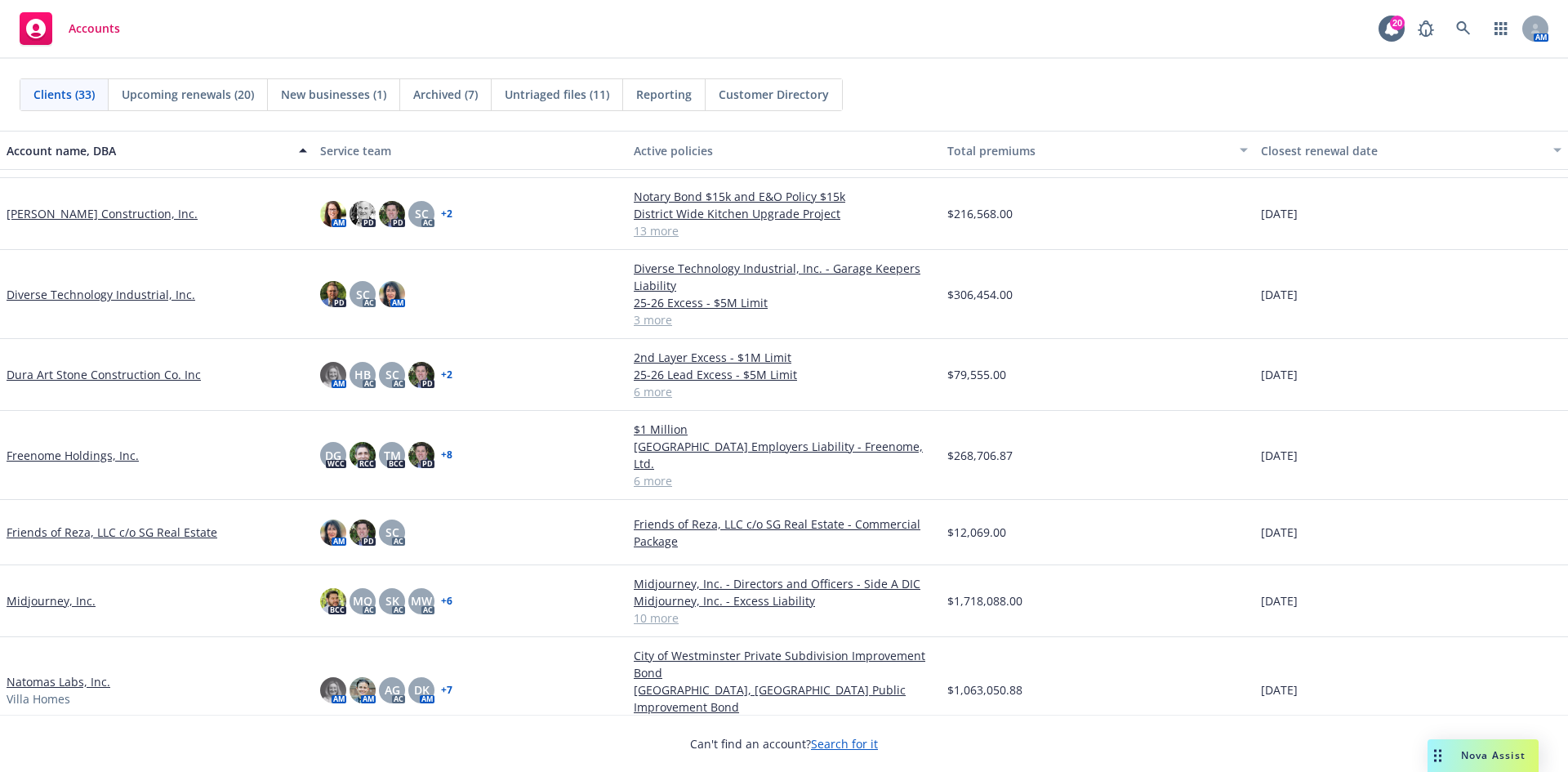
scroll to position [491, 0]
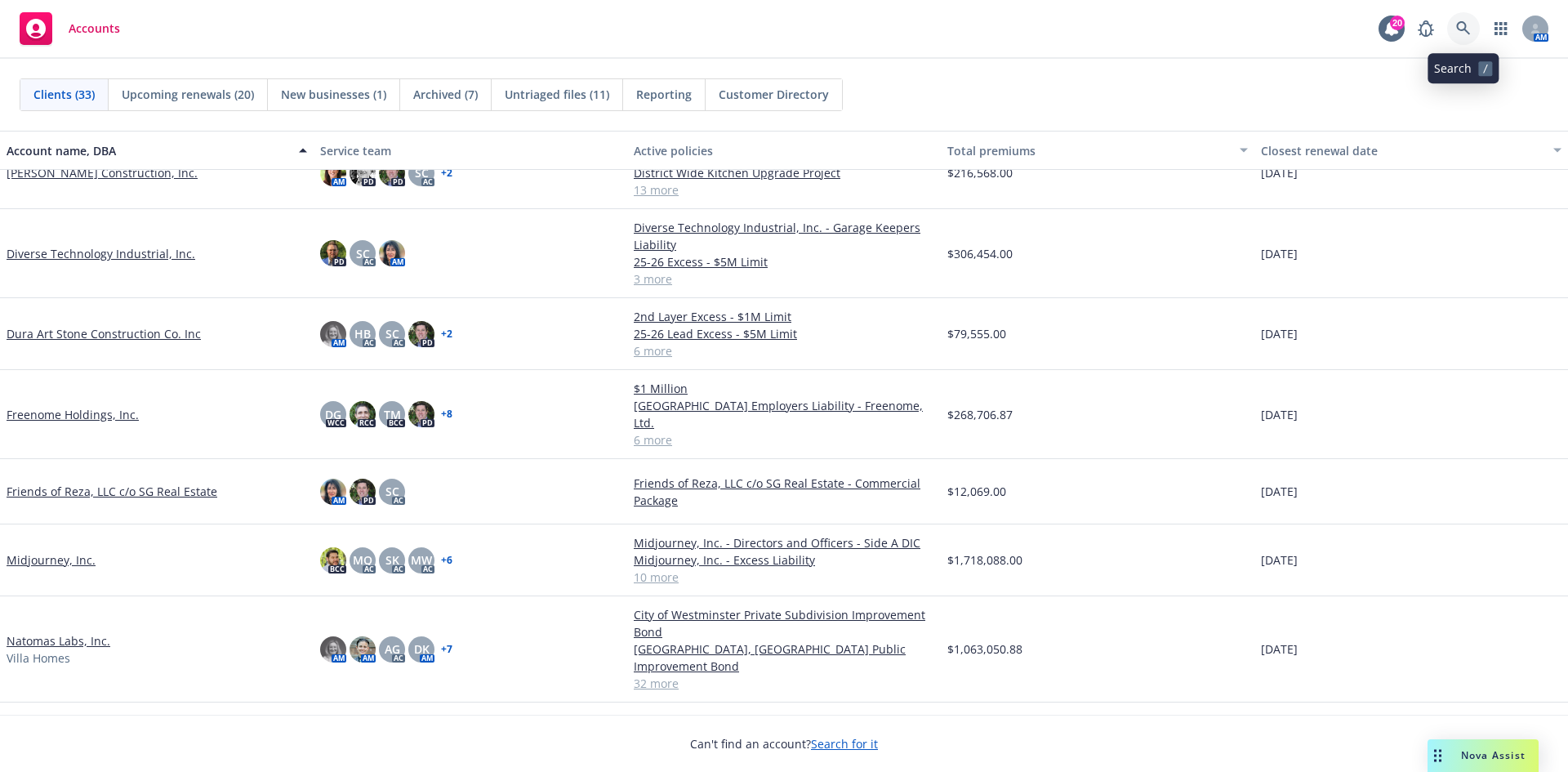
click at [1460, 17] on link at bounding box center [1464, 29] width 33 height 33
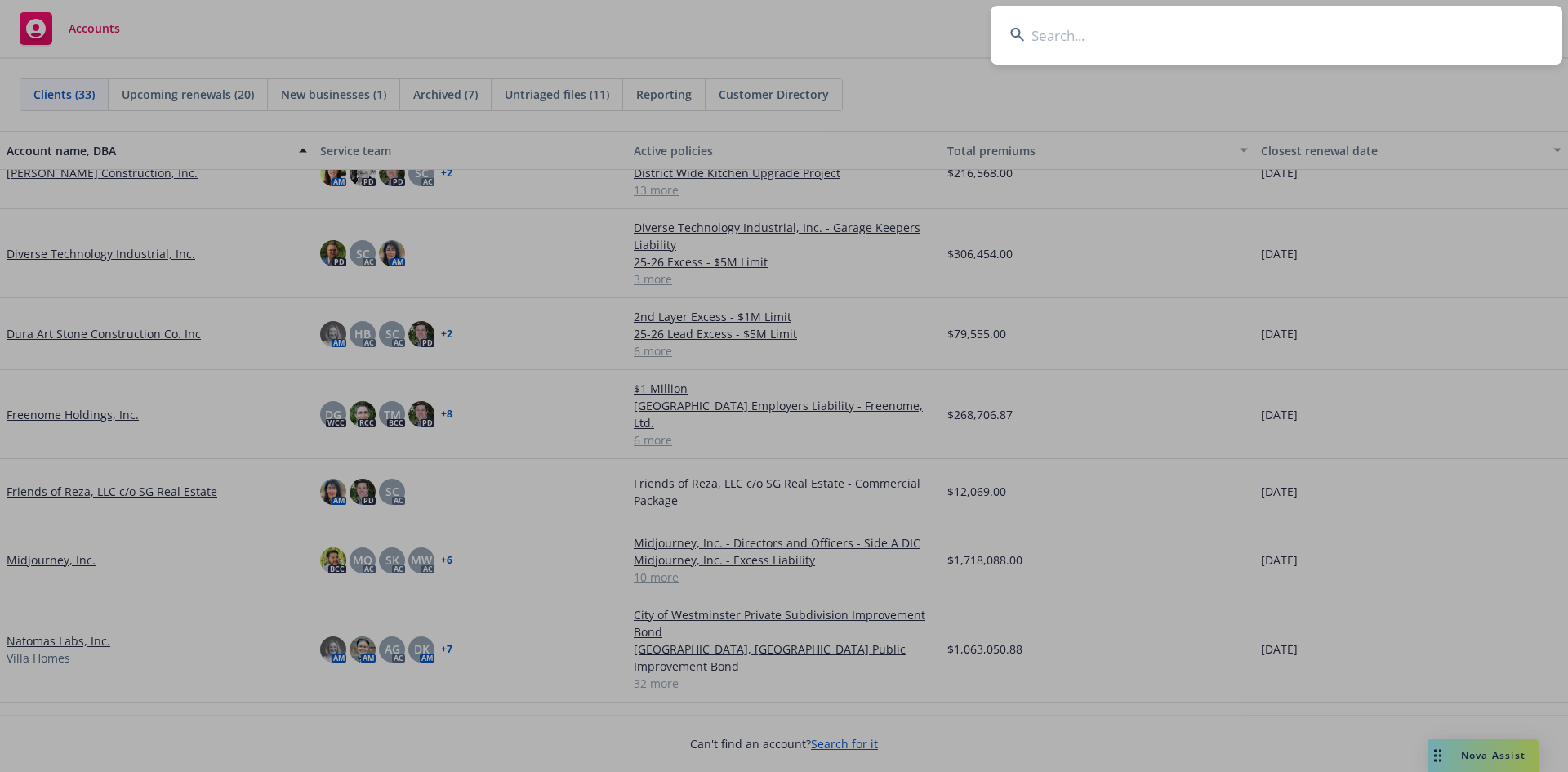
click at [1035, 47] on input at bounding box center [1276, 35] width 571 height 59
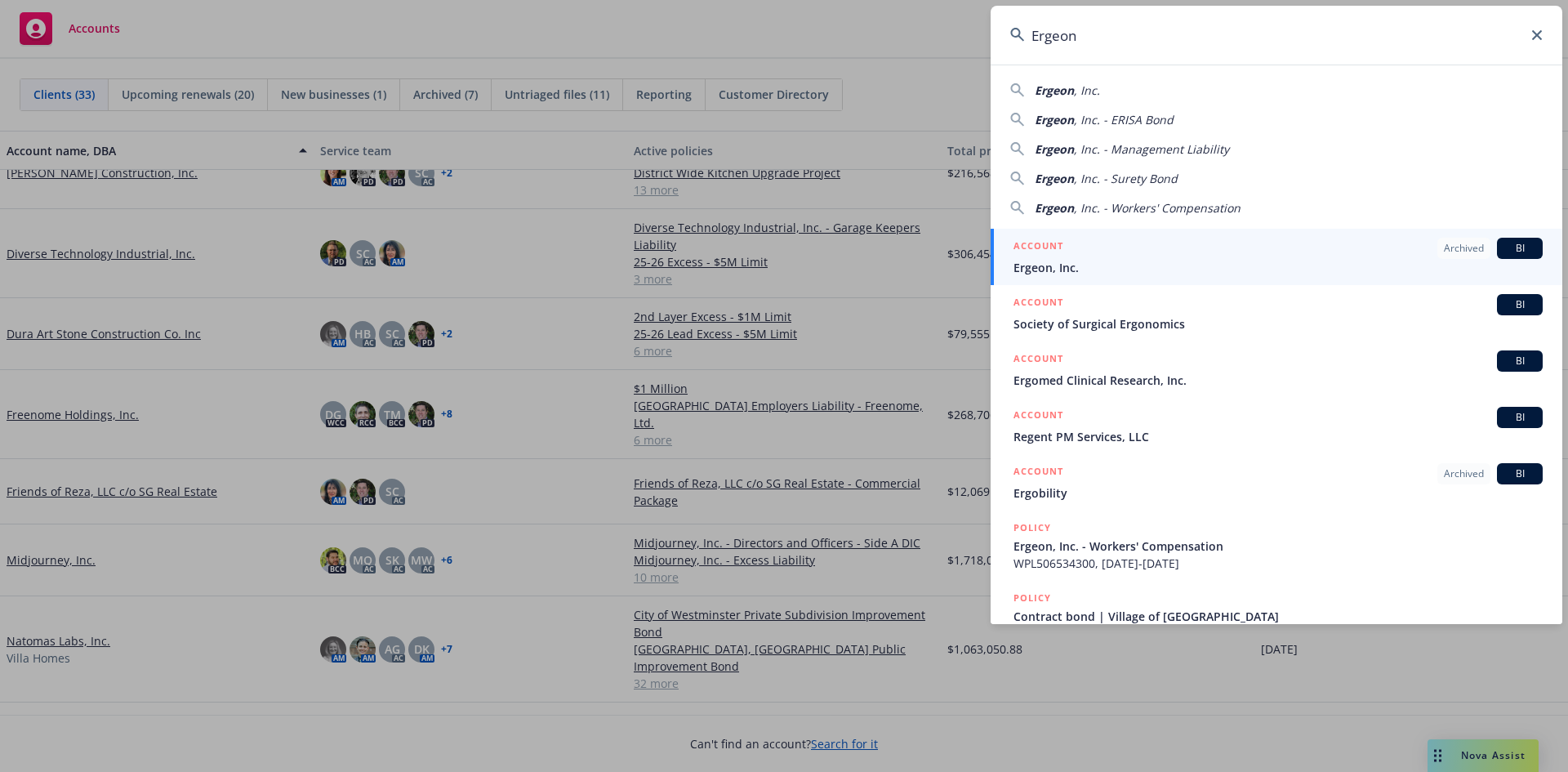
type input "Ergeon"
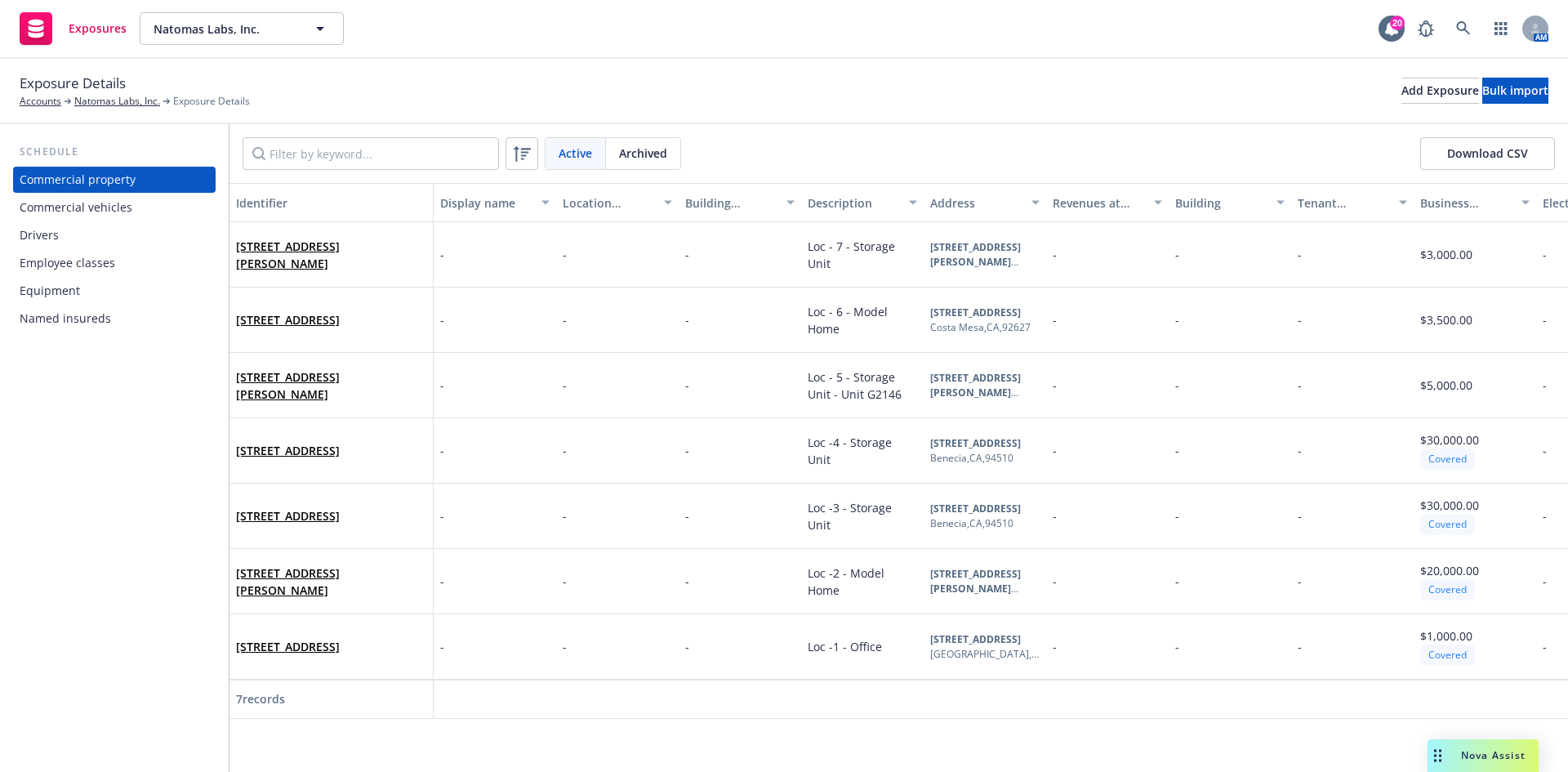
click at [78, 239] on div "Drivers" at bounding box center [114, 236] width 190 height 26
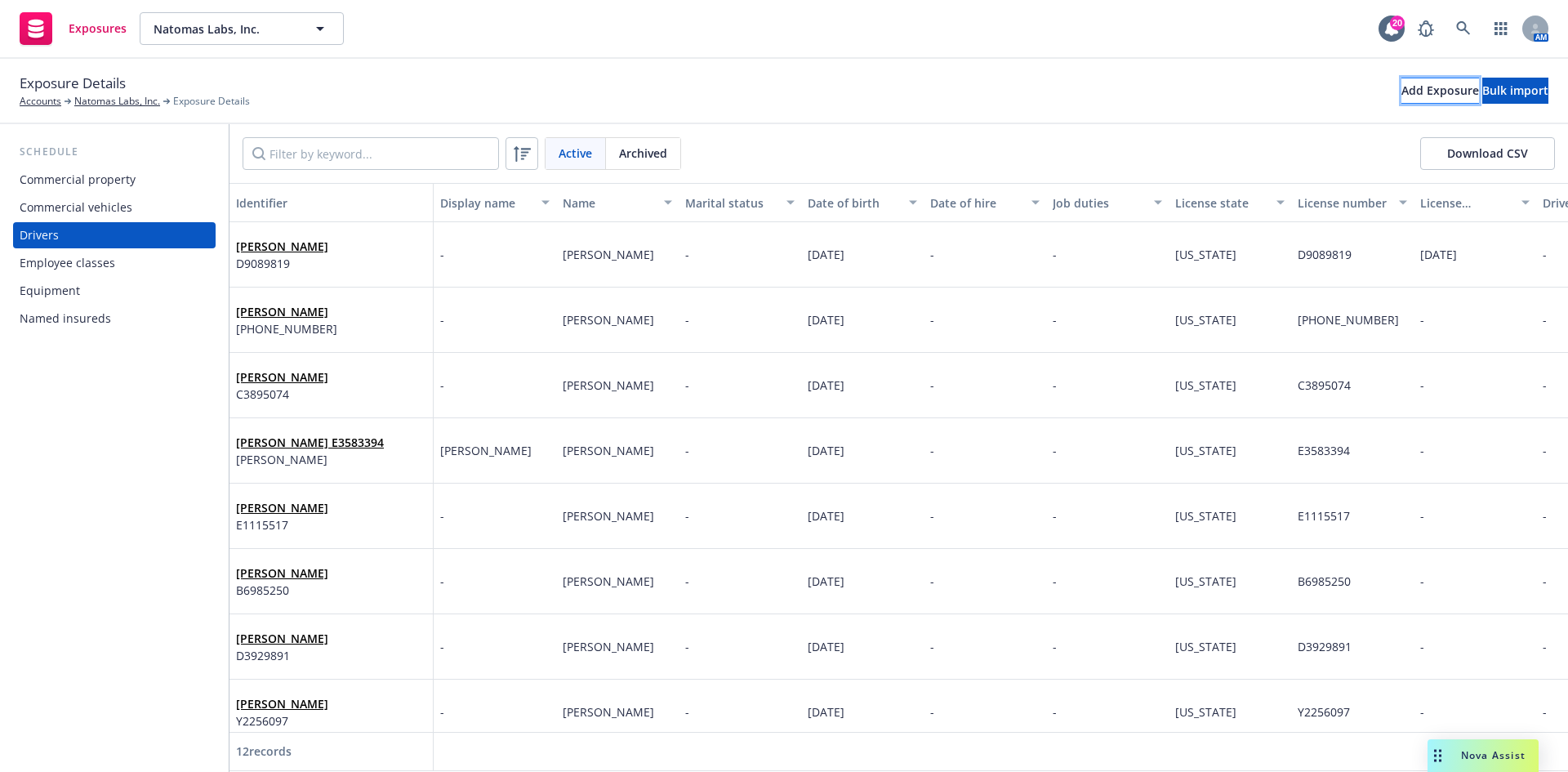
click at [1402, 96] on div "Add Exposure" at bounding box center [1440, 91] width 78 height 25
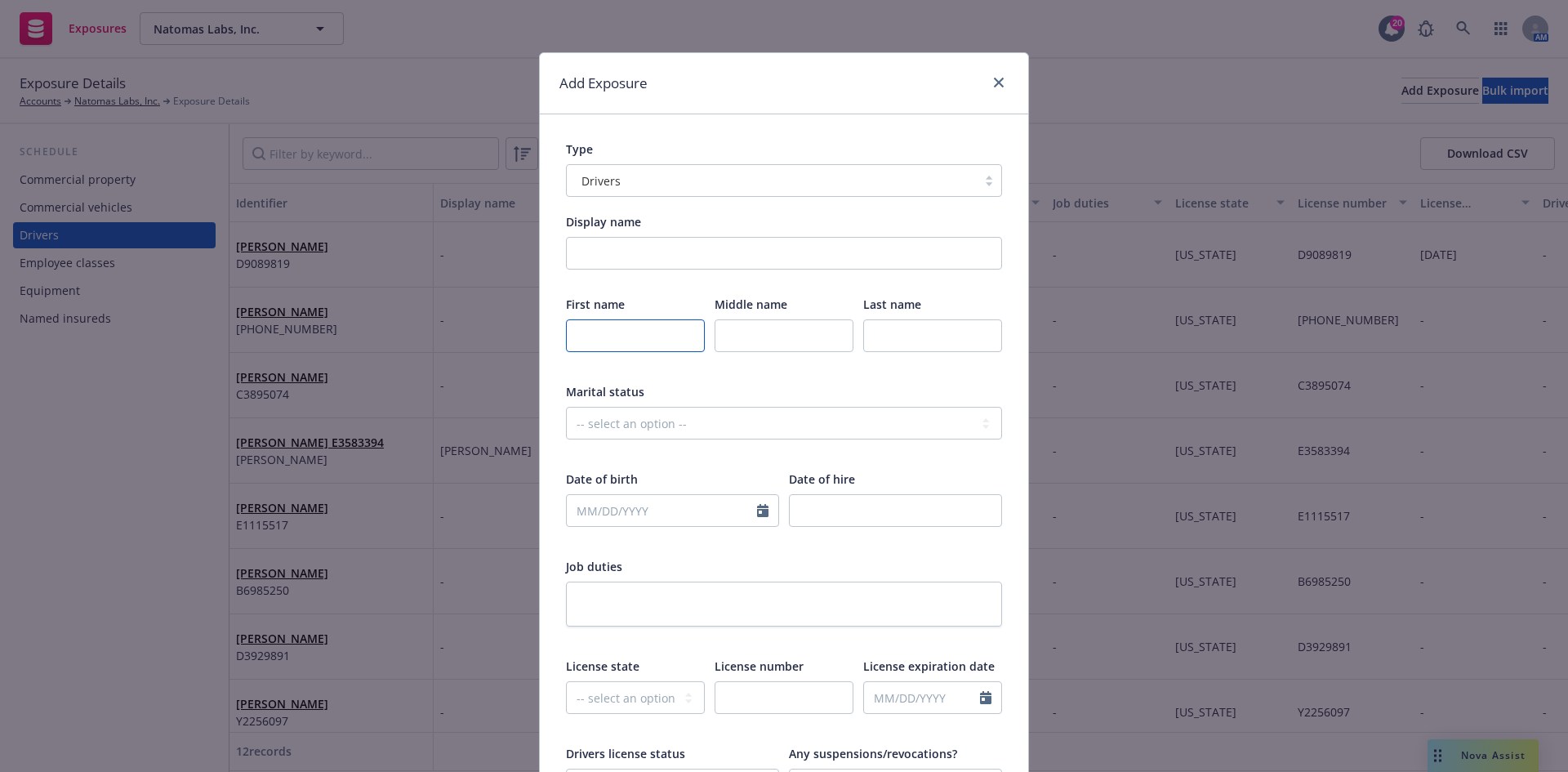
click at [636, 346] on input "text" at bounding box center [635, 336] width 139 height 33
type input "Adrian"
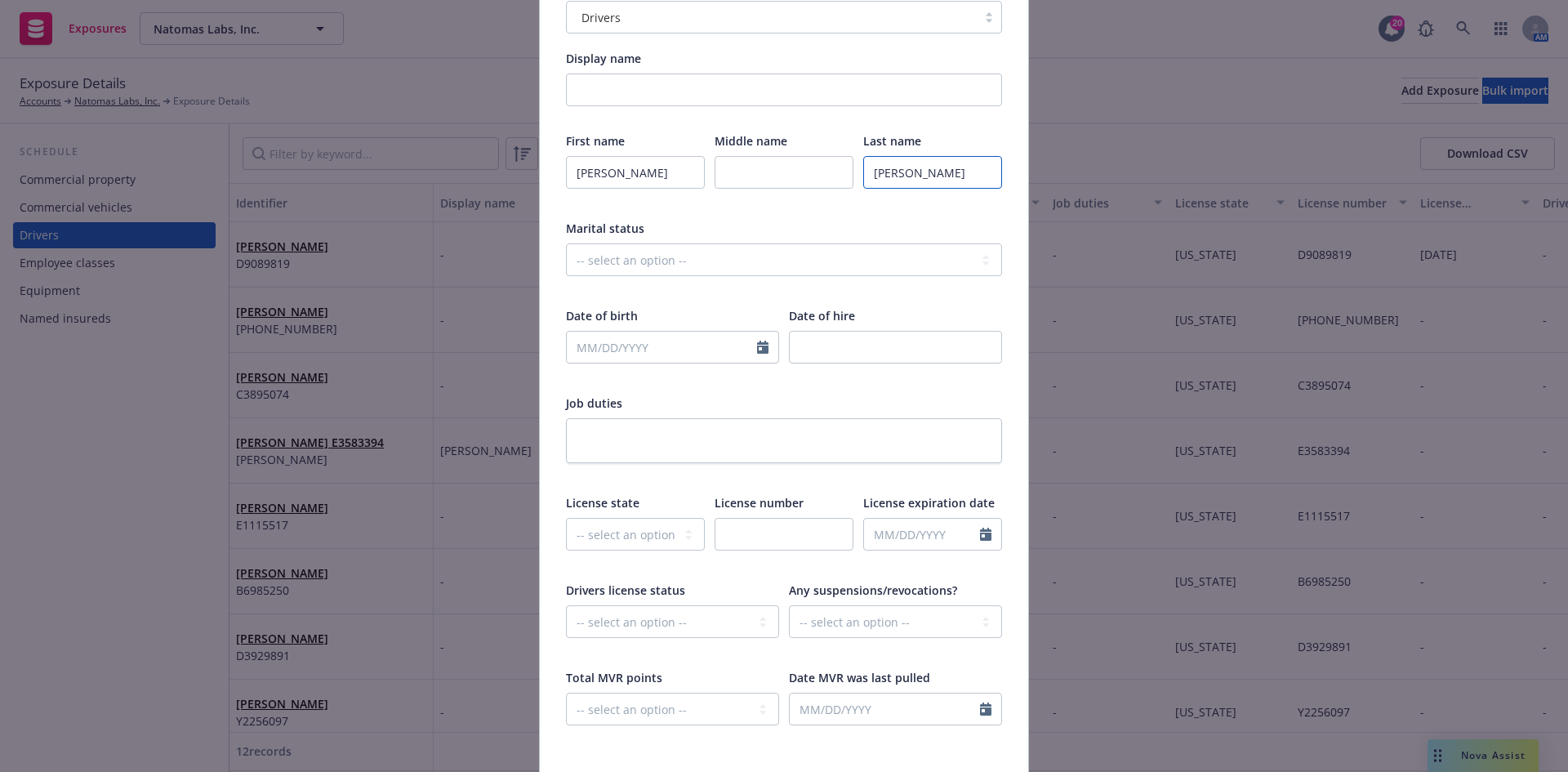
type input "Villagomez"
click at [659, 541] on select "-- select an option -- Alaska Alabama Arkansas American Samoa Arizona Californi…" at bounding box center [635, 534] width 139 height 33
select select "CA"
click at [566, 518] on select "-- select an option -- Alaska Alabama Arkansas American Samoa Arizona Californi…" at bounding box center [635, 534] width 139 height 33
click at [754, 536] on input "text" at bounding box center [784, 534] width 139 height 33
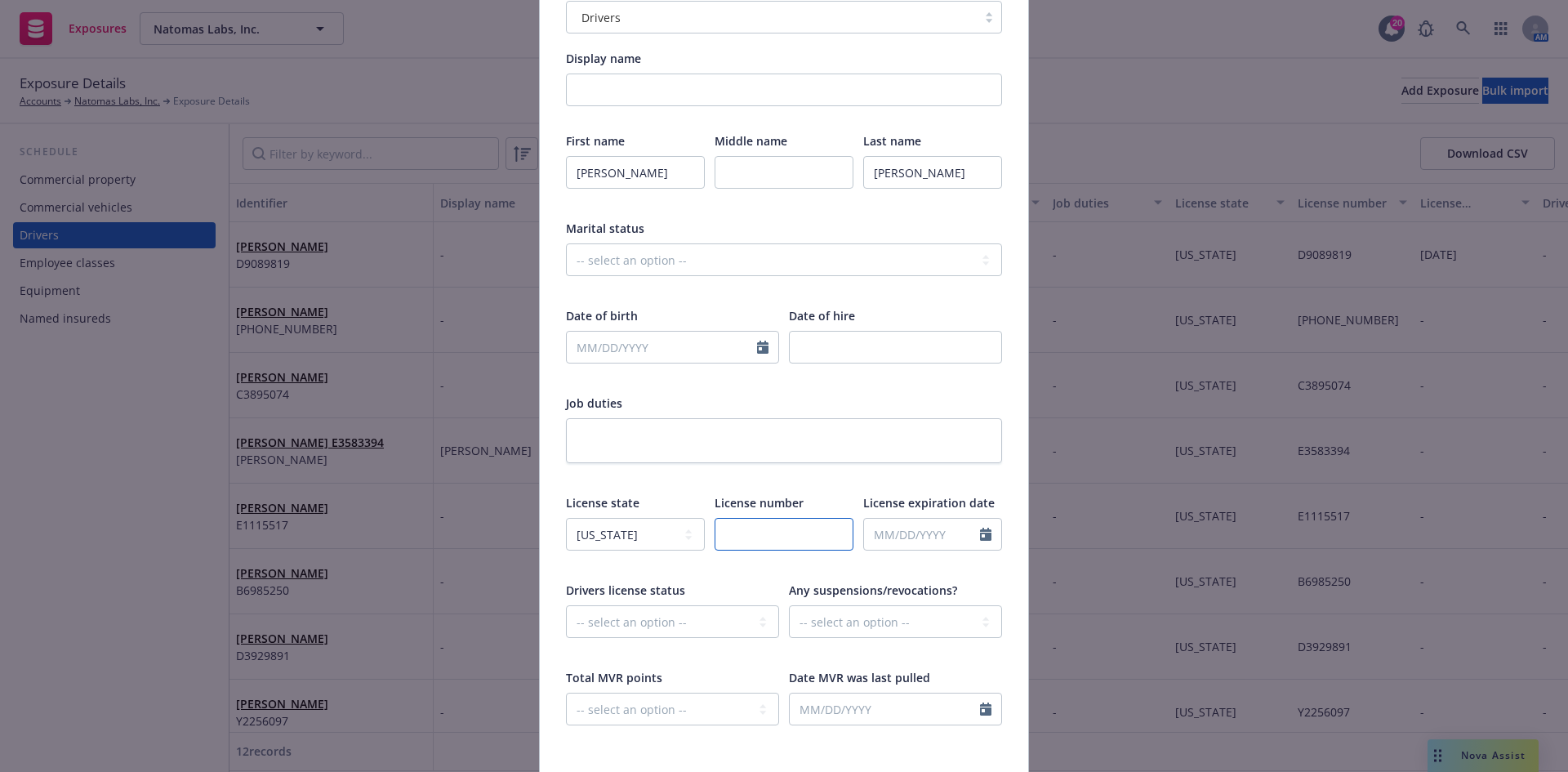
paste input "W8710753"
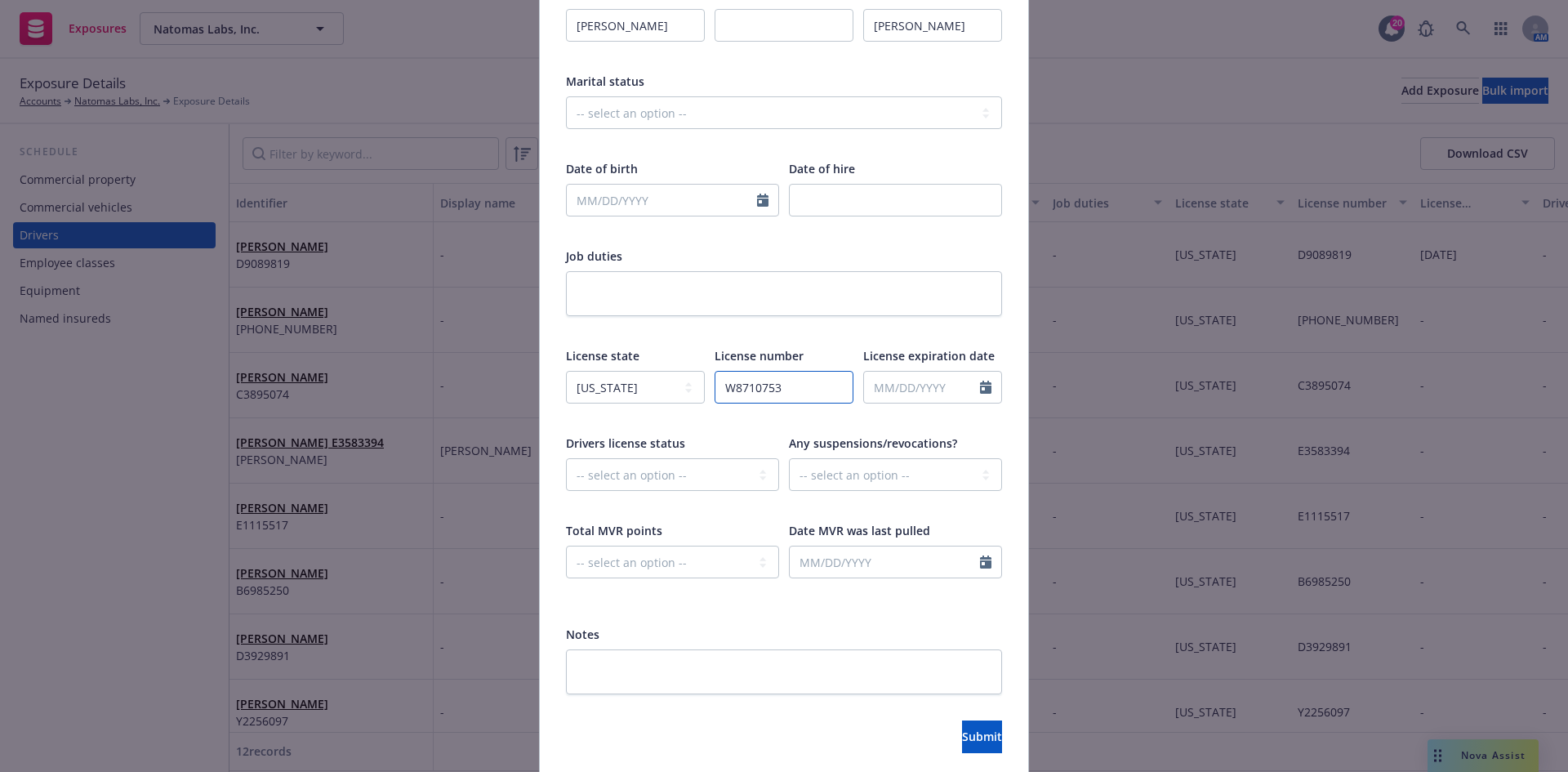
scroll to position [371, 0]
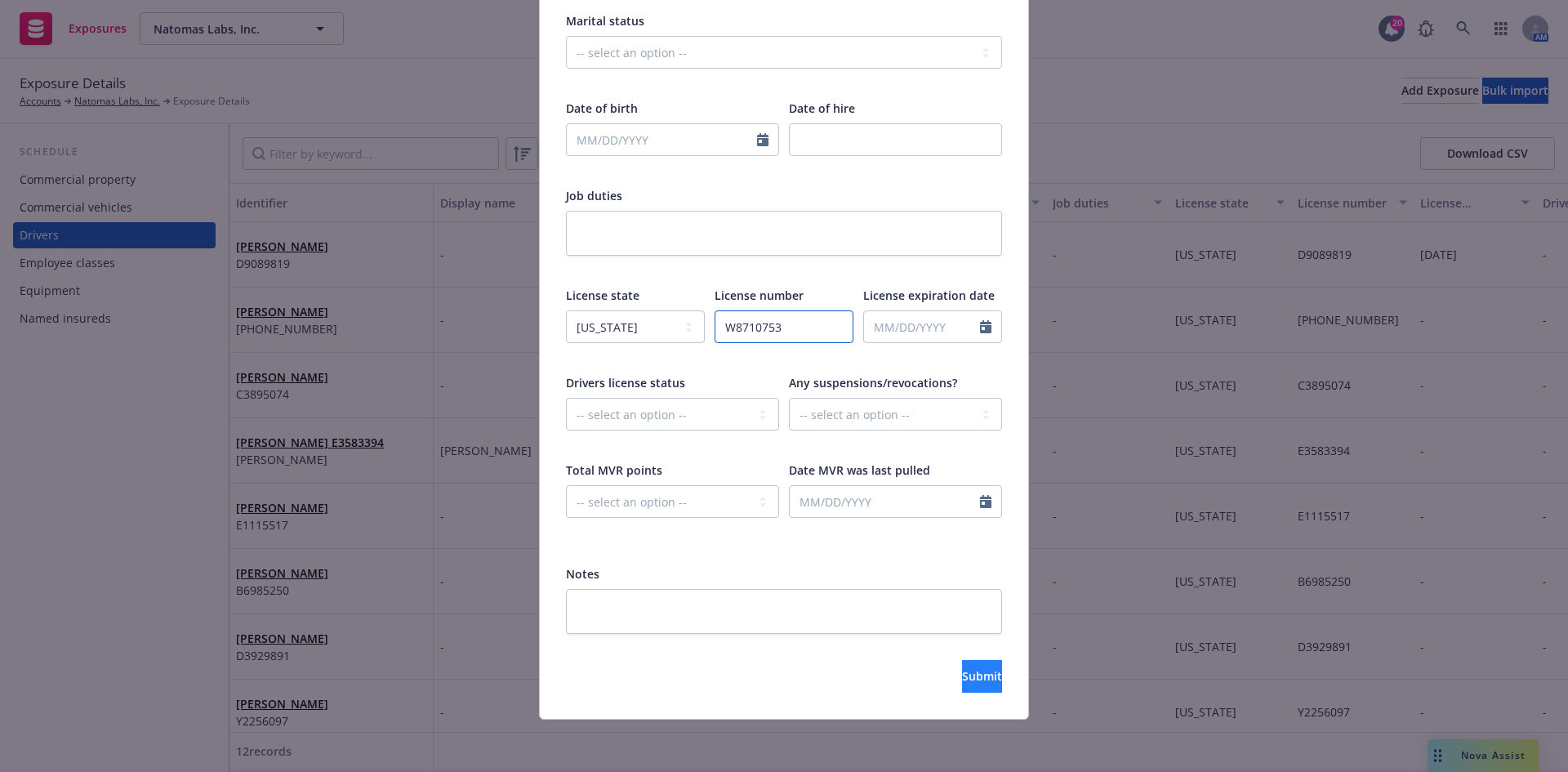
type input "W8710753"
click at [962, 683] on span "Submit" at bounding box center [982, 676] width 40 height 16
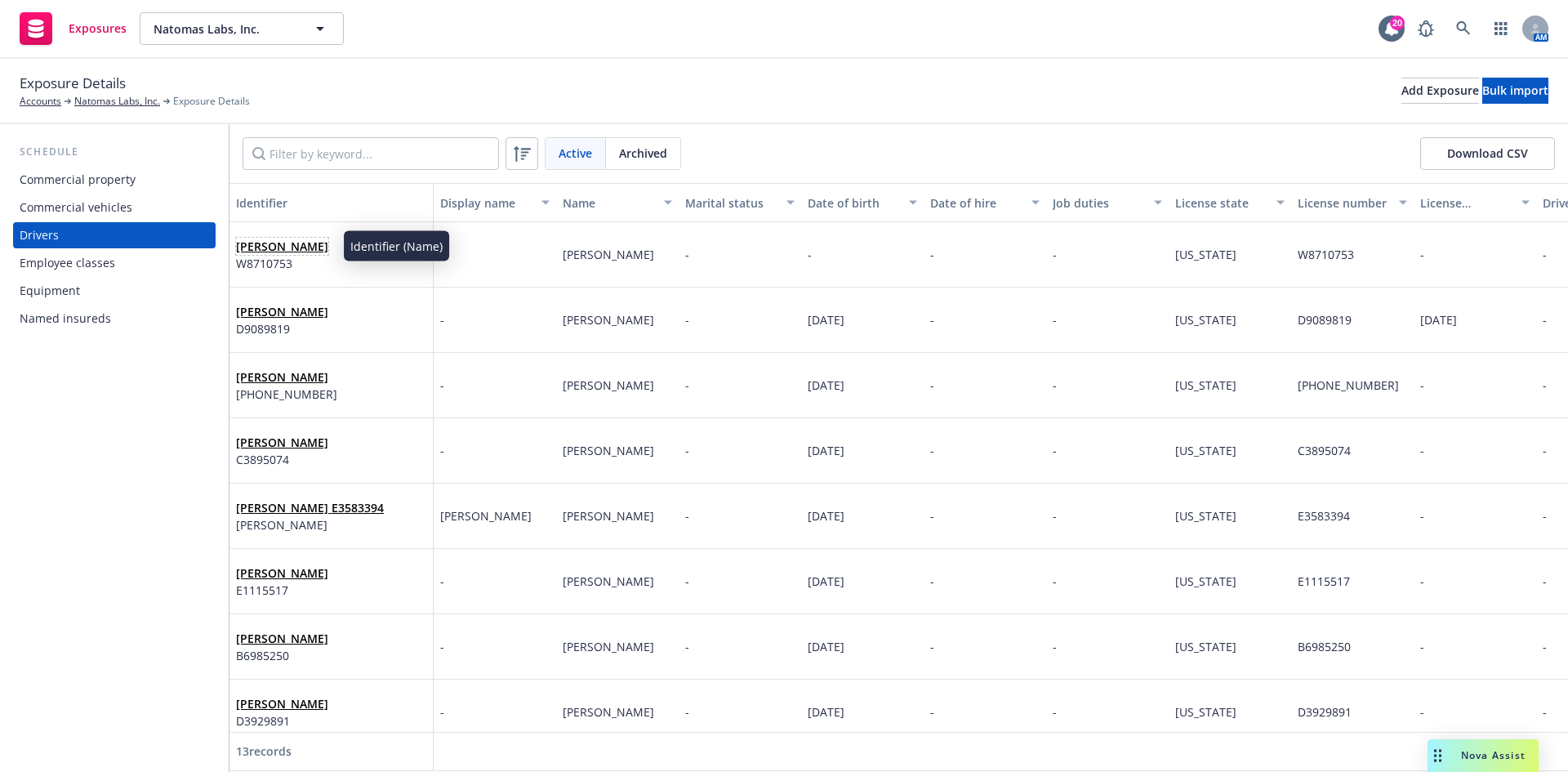
click at [283, 238] on span "Adrian Villagomez" at bounding box center [282, 246] width 92 height 17
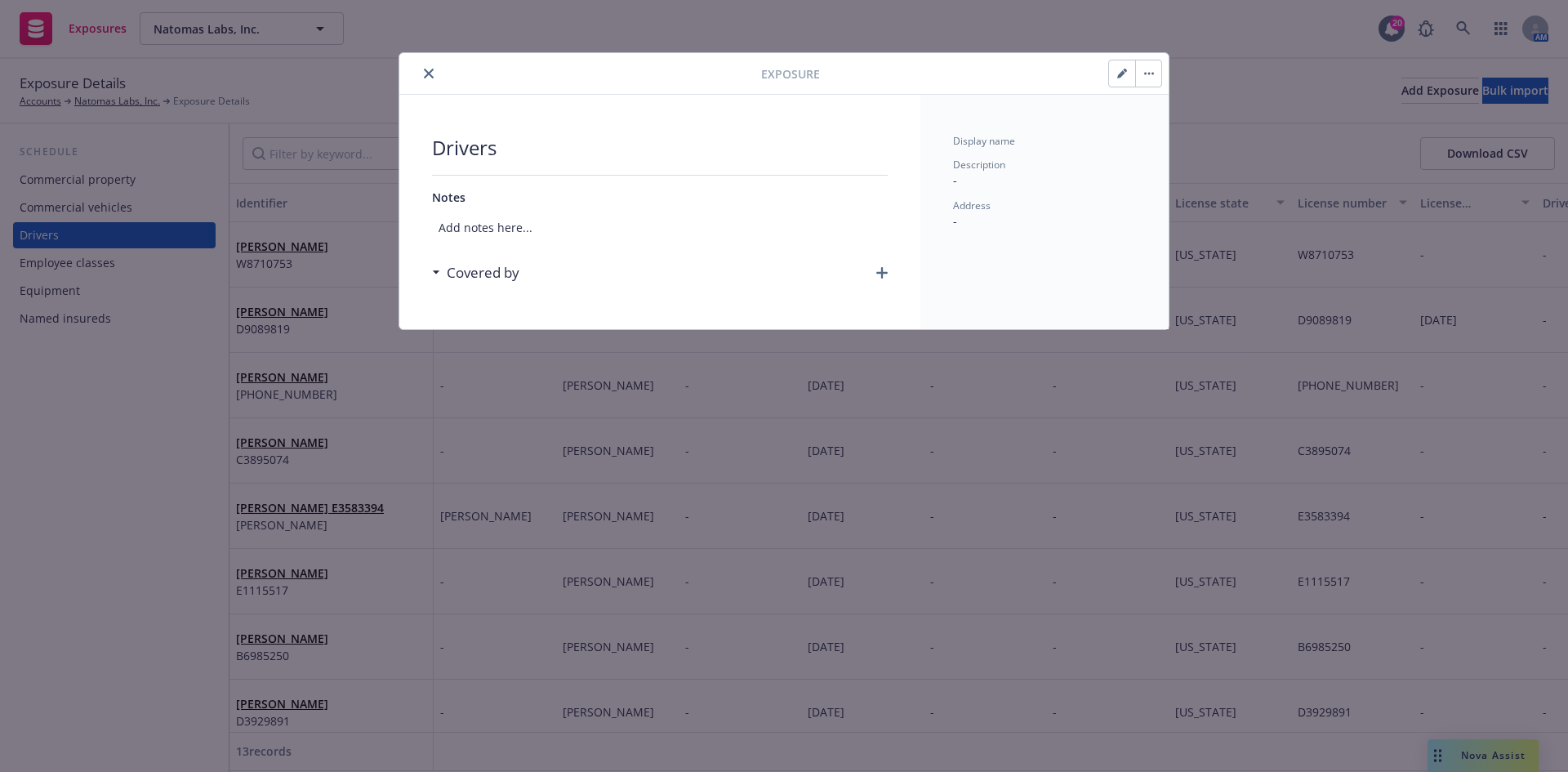
click at [1117, 73] on button "button" at bounding box center [1122, 74] width 26 height 26
select select "CA"
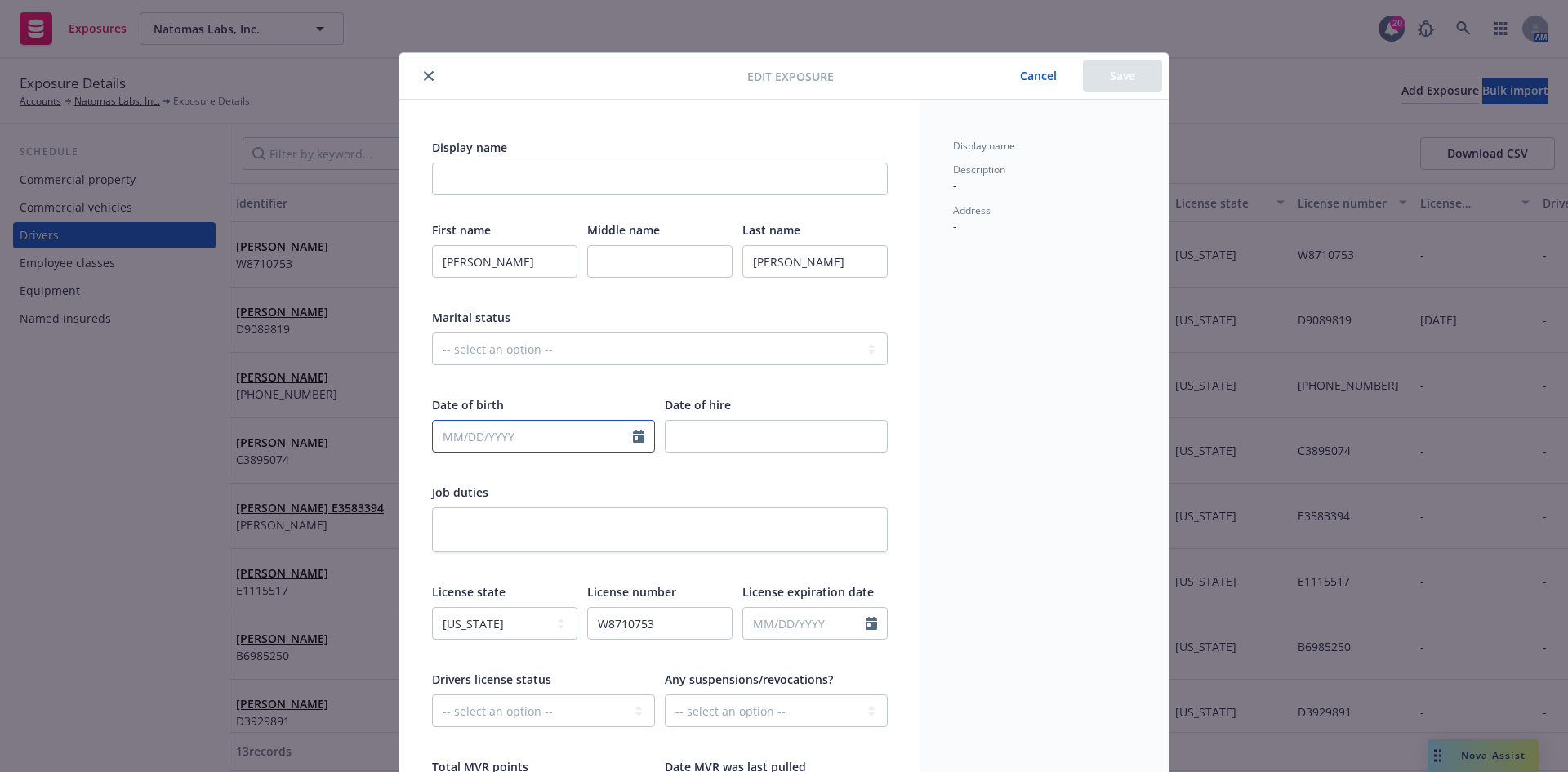
select select "9"
click at [478, 442] on input "text" at bounding box center [533, 437] width 200 height 31
type input "03/01/1999"
click at [1121, 87] on button "Save" at bounding box center [1122, 76] width 79 height 33
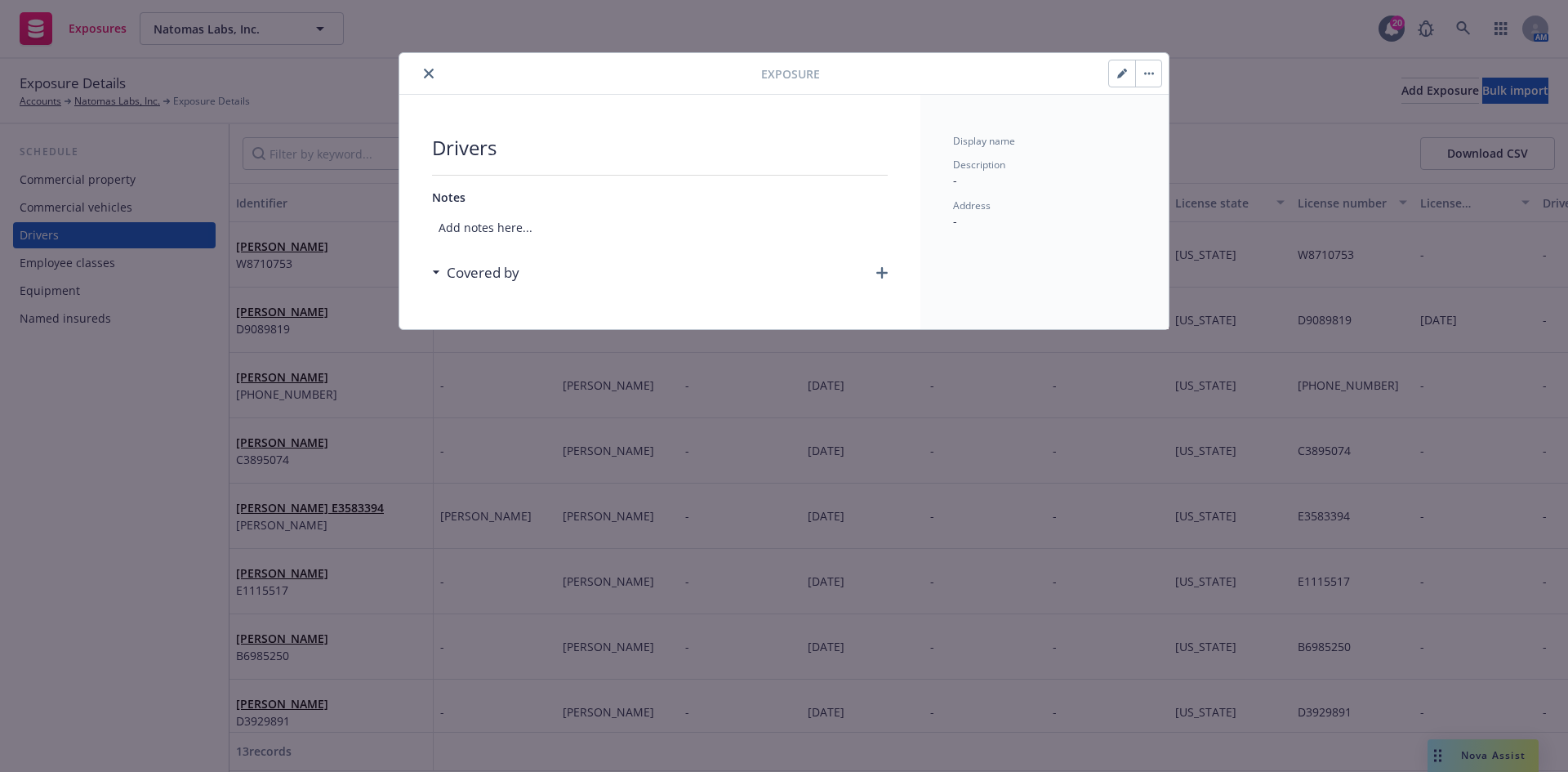
click at [436, 71] on button "close" at bounding box center [429, 74] width 20 height 20
